Goal: Transaction & Acquisition: Purchase product/service

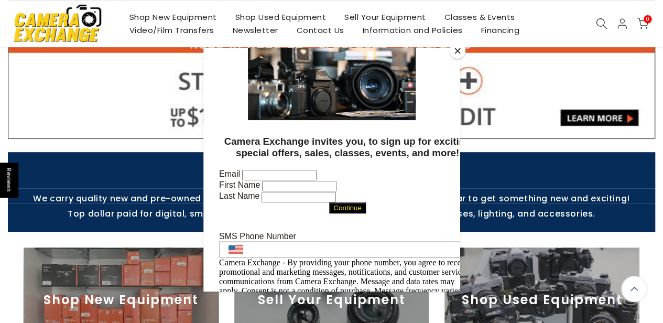
scroll to position [228, 0]
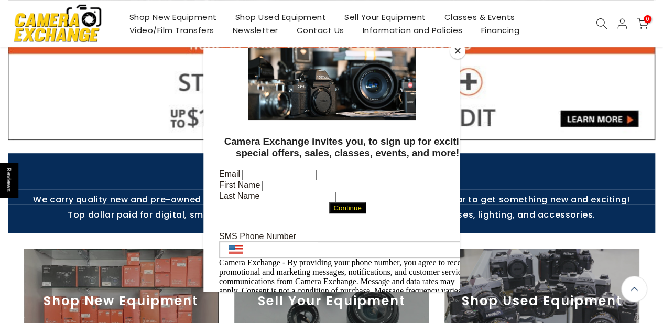
click at [263, 19] on div at bounding box center [331, 161] width 663 height 323
click at [264, 16] on div at bounding box center [331, 161] width 663 height 323
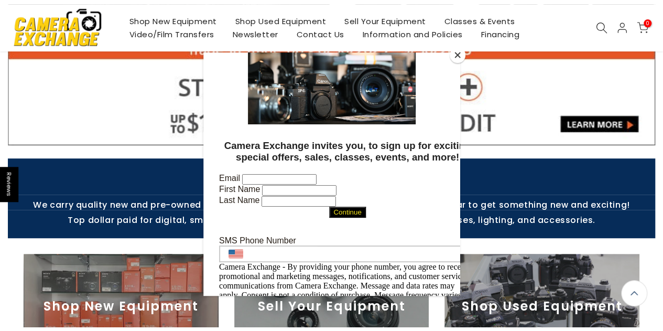
scroll to position [0, 0]
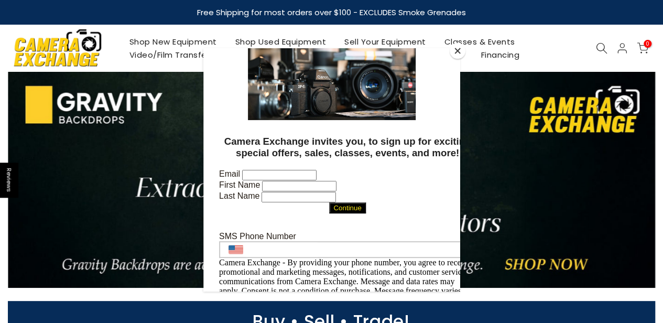
click at [457, 50] on button "Close" at bounding box center [458, 51] width 16 height 16
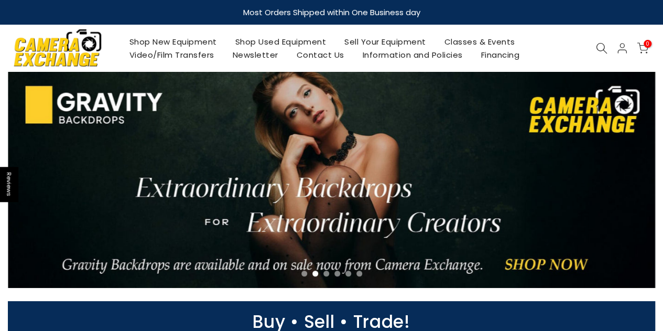
click at [313, 44] on link "Shop Used Equipment" at bounding box center [281, 41] width 110 height 13
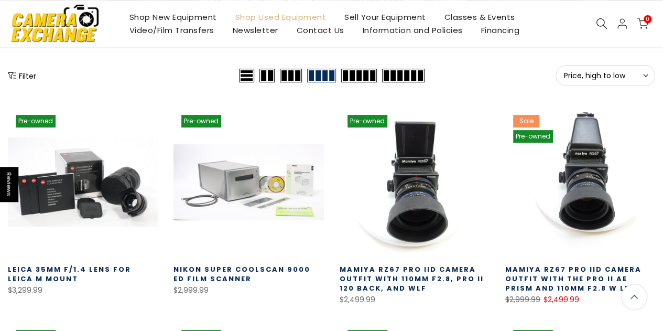
scroll to position [131, 0]
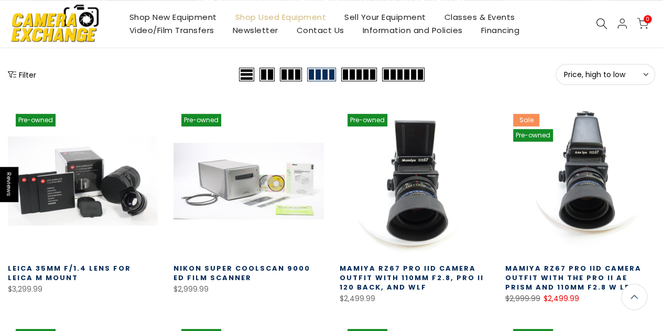
click at [39, 72] on div "Filter" at bounding box center [122, 74] width 229 height 21
click at [29, 73] on button "Filter" at bounding box center [22, 74] width 28 height 10
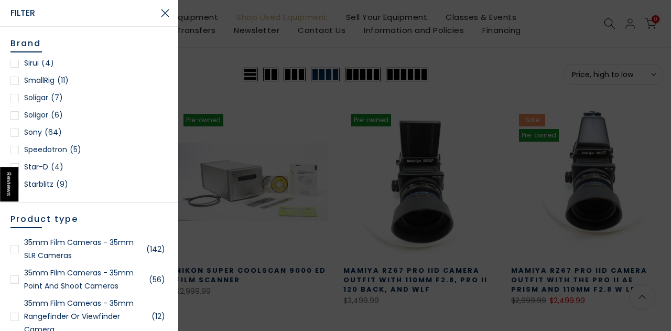
scroll to position [1386, 0]
click at [37, 134] on link "Sony (64)" at bounding box center [88, 133] width 157 height 13
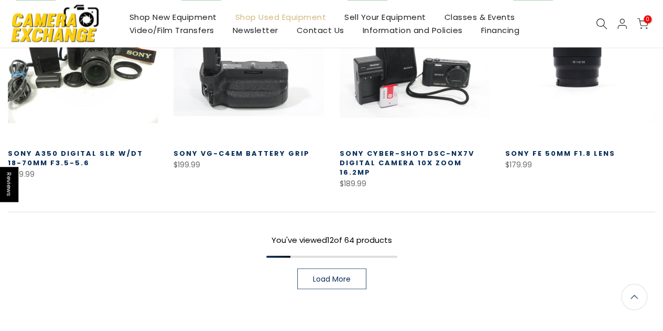
scroll to position [726, 0]
click at [342, 268] on link "Load More" at bounding box center [331, 278] width 69 height 21
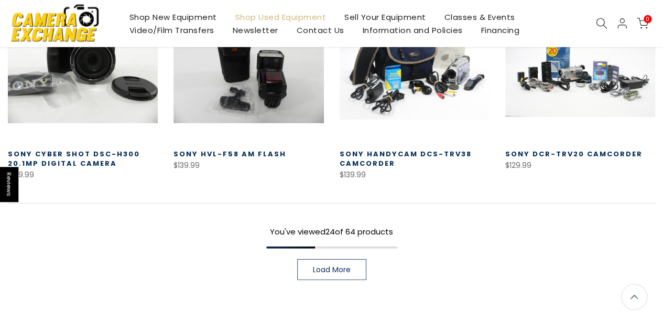
click at [326, 266] on span "Load More" at bounding box center [332, 269] width 38 height 7
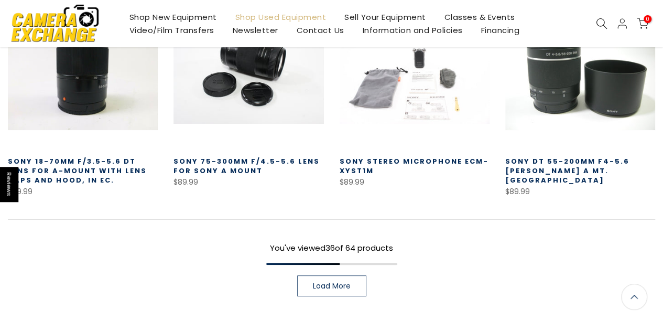
scroll to position [1983, 0]
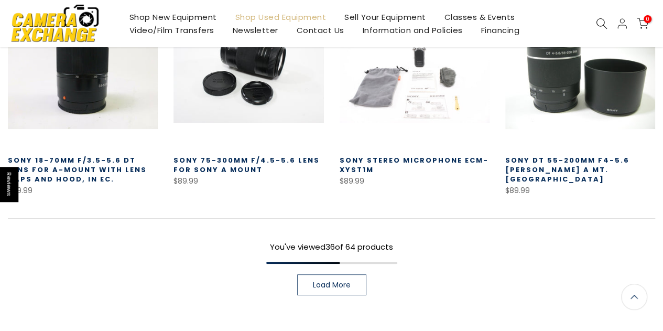
click at [329, 281] on span "Load More" at bounding box center [332, 284] width 38 height 7
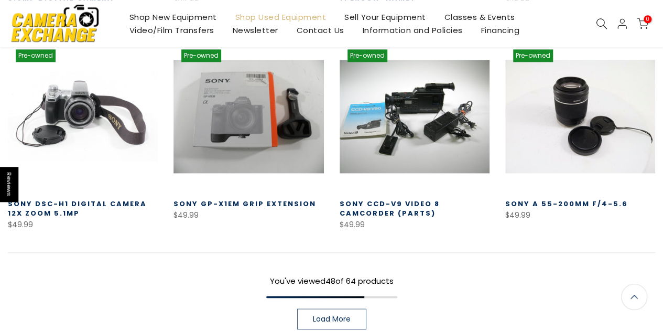
scroll to position [2586, 0]
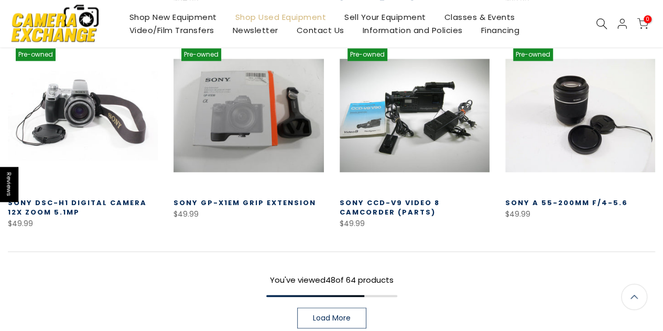
click at [325, 307] on link "Load More" at bounding box center [331, 317] width 69 height 21
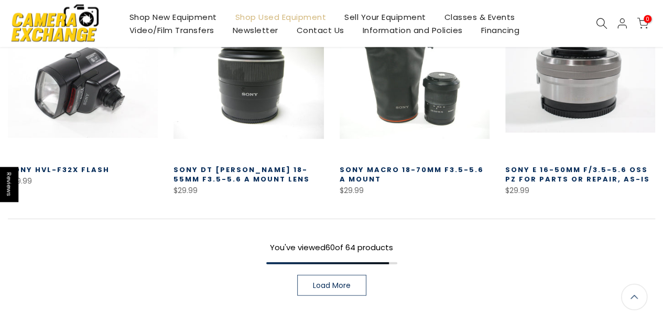
scroll to position [3237, 0]
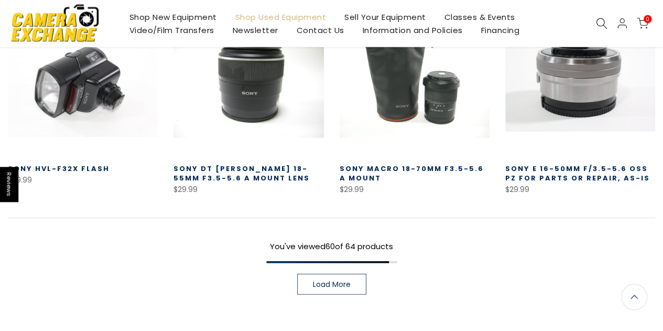
click at [329, 274] on link "Load More" at bounding box center [331, 284] width 69 height 21
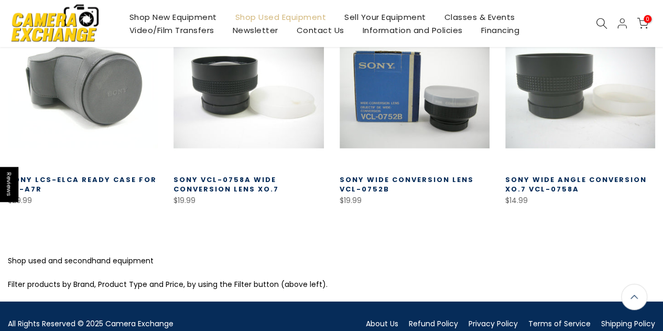
scroll to position [3430, 0]
